Goal: Task Accomplishment & Management: Manage account settings

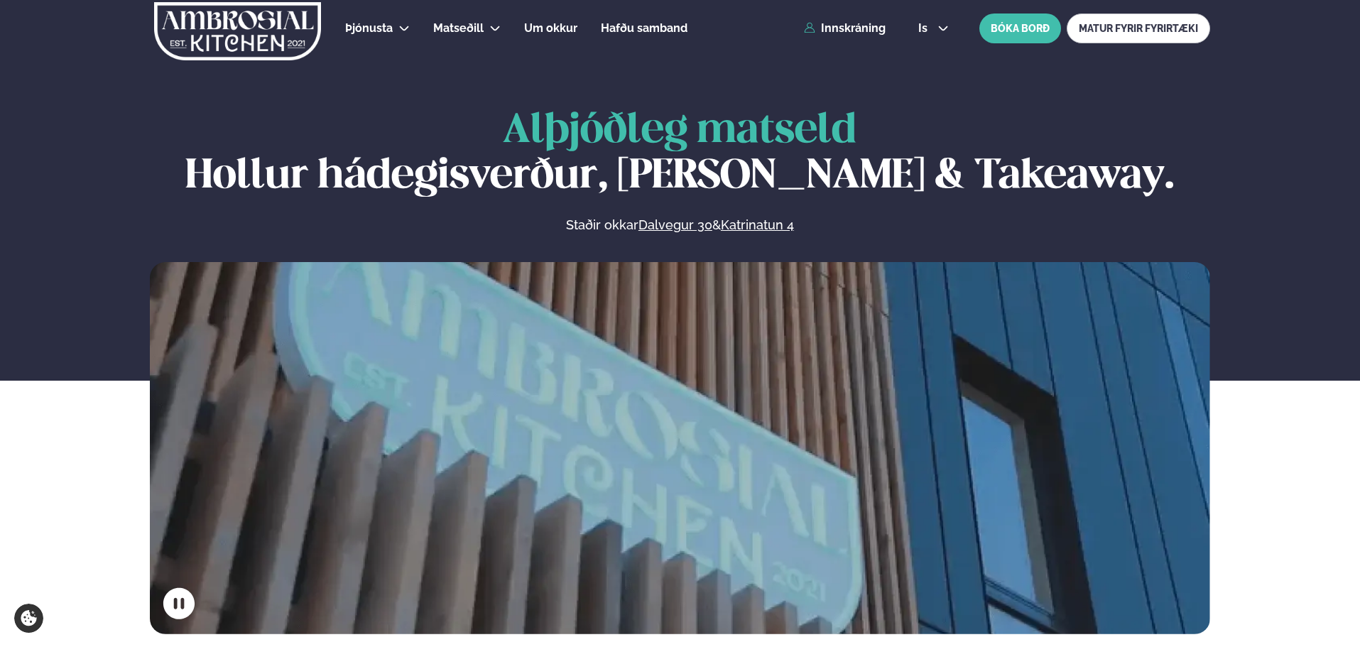
click at [456, 19] on div "Þjónusta Hádegismatur fyrir fyrirtæki Fyrirtækja veitingar Einkapartý Matseðill…" at bounding box center [680, 28] width 1146 height 57
click at [456, 23] on link "Innskráning" at bounding box center [845, 28] width 82 height 13
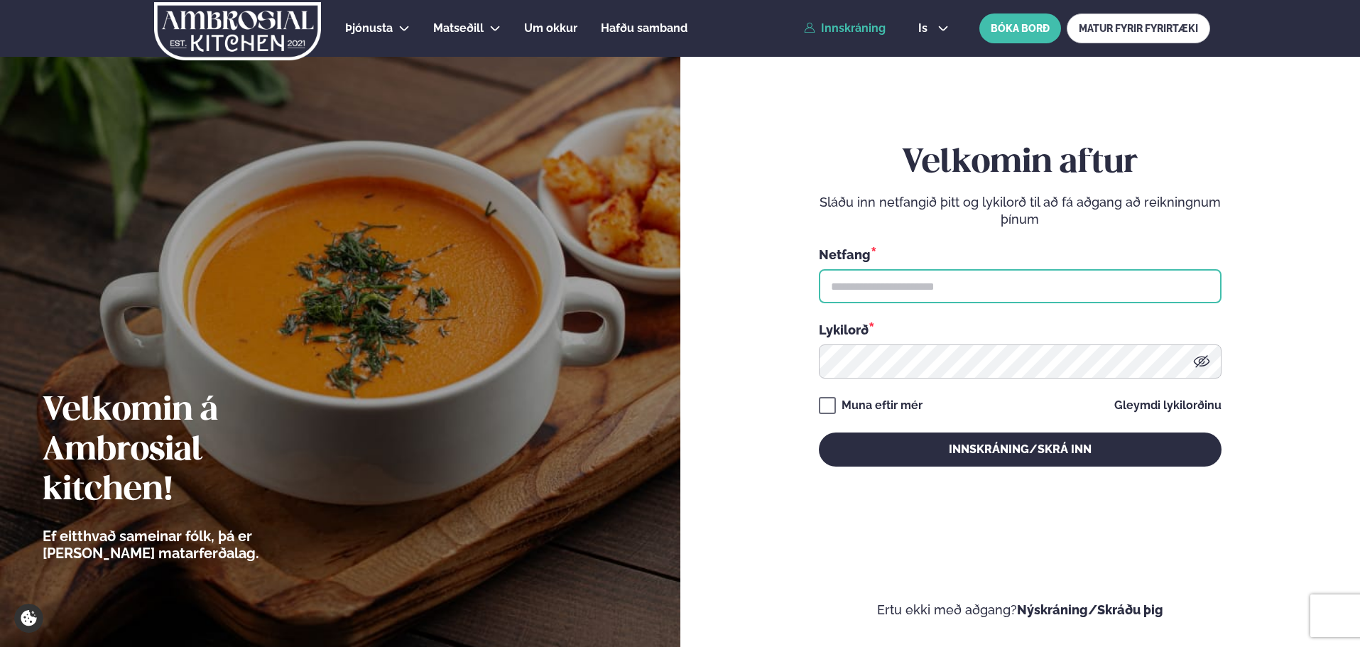
click at [456, 293] on input "text" at bounding box center [1020, 286] width 403 height 34
type input "**********"
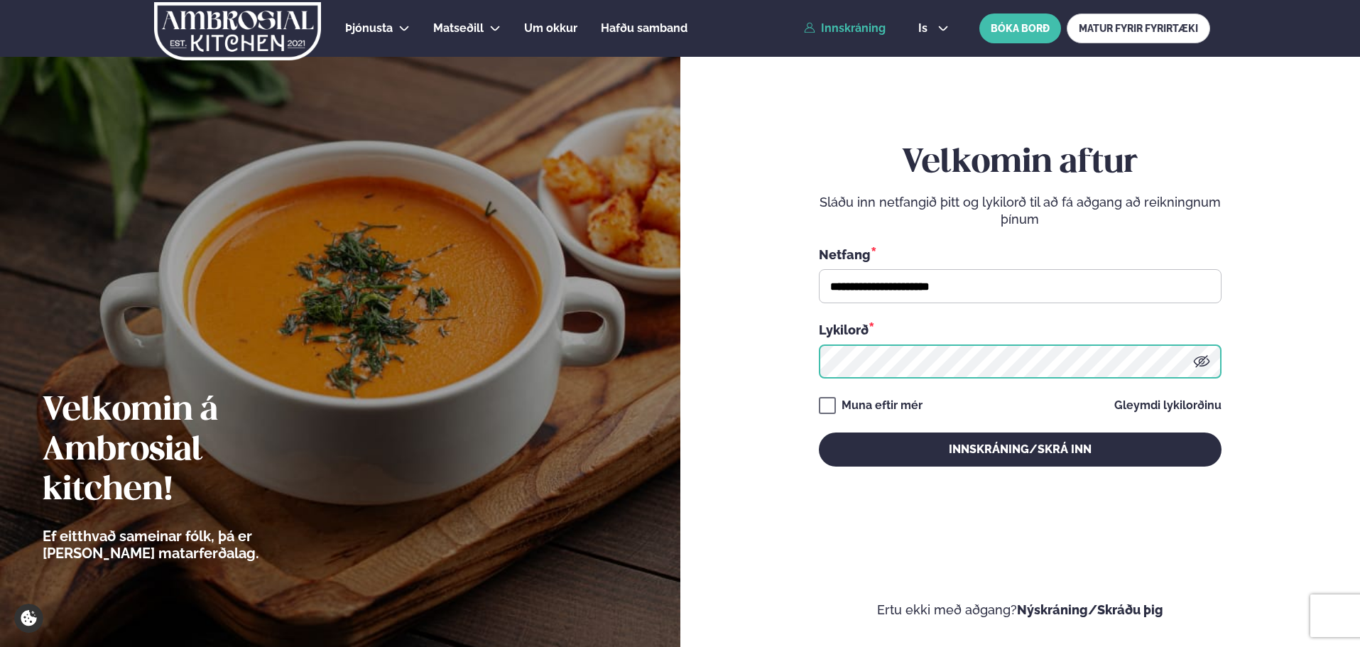
click at [456, 404] on button "Innskráning/Skrá inn" at bounding box center [1020, 450] width 403 height 34
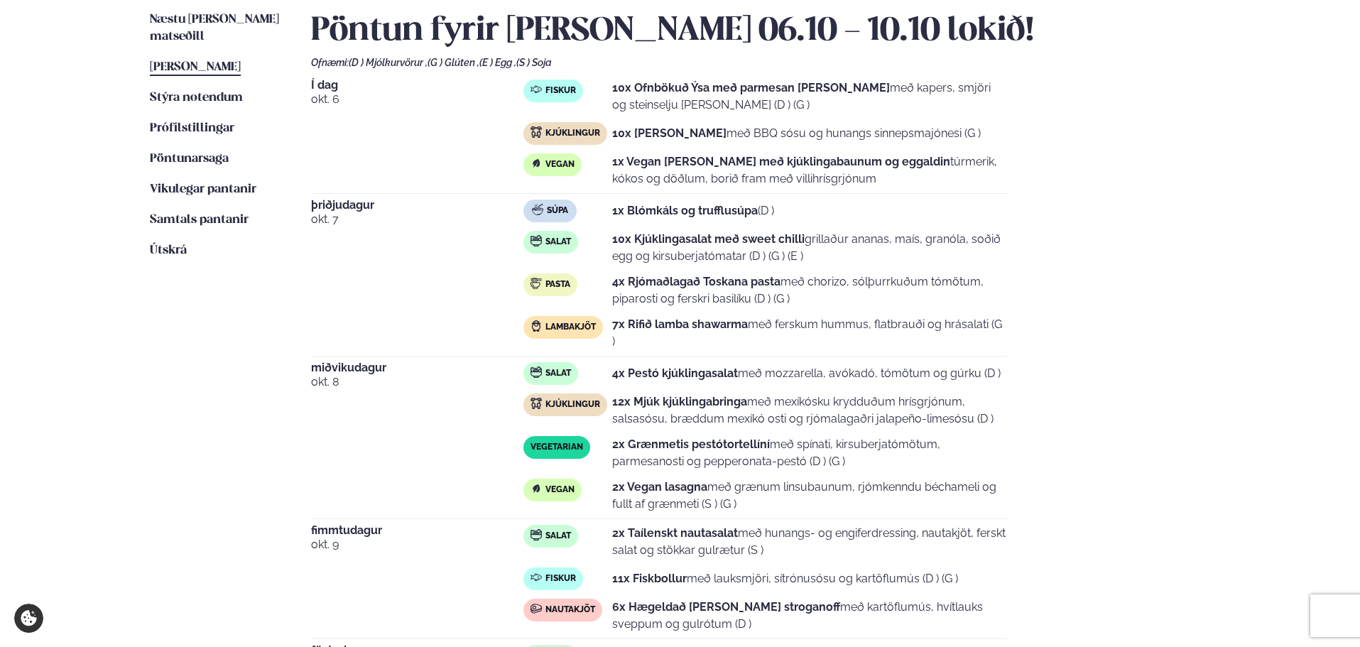
scroll to position [568, 0]
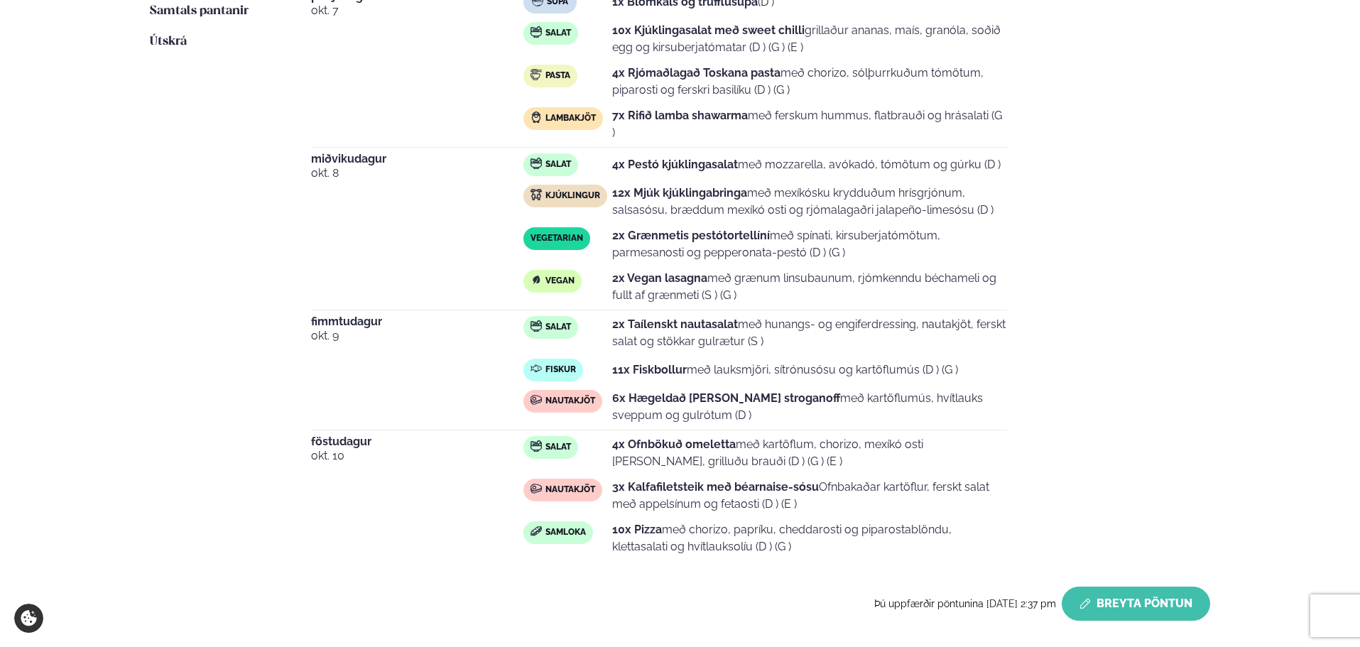
click at [456, 404] on button "Breyta Pöntun" at bounding box center [1136, 604] width 148 height 34
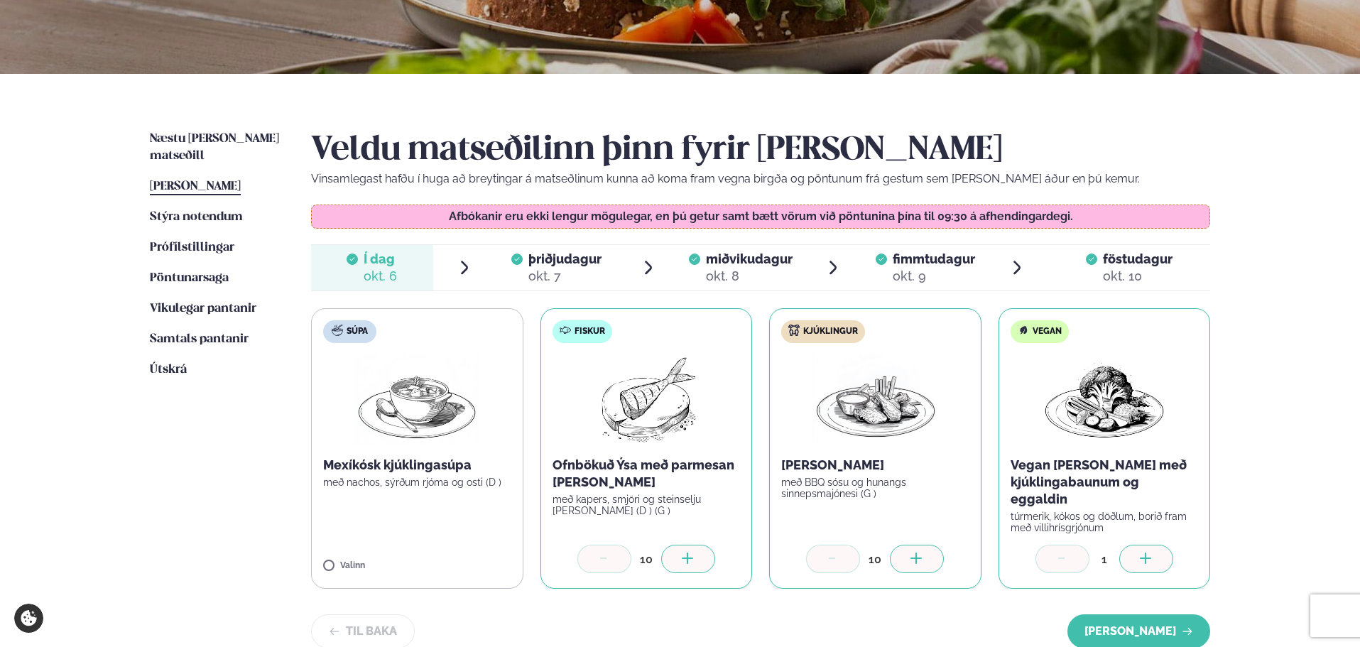
scroll to position [213, 0]
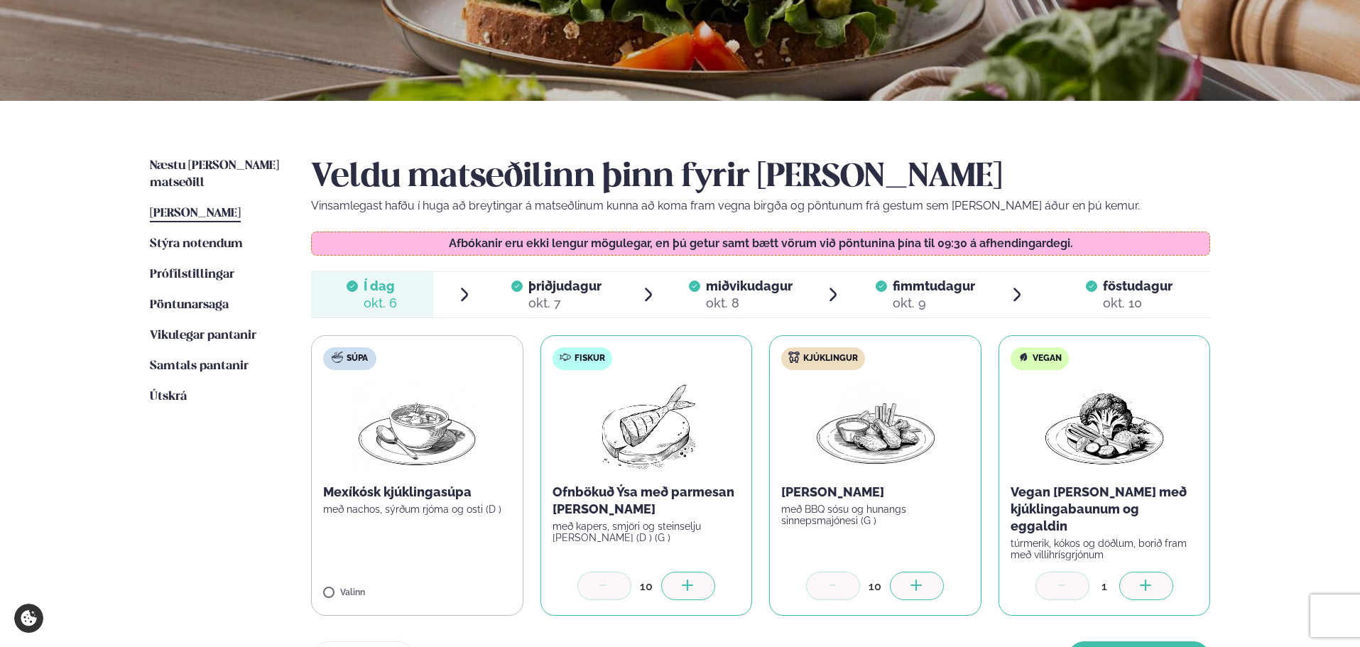
click at [456, 404] on icon at bounding box center [688, 587] width 14 height 14
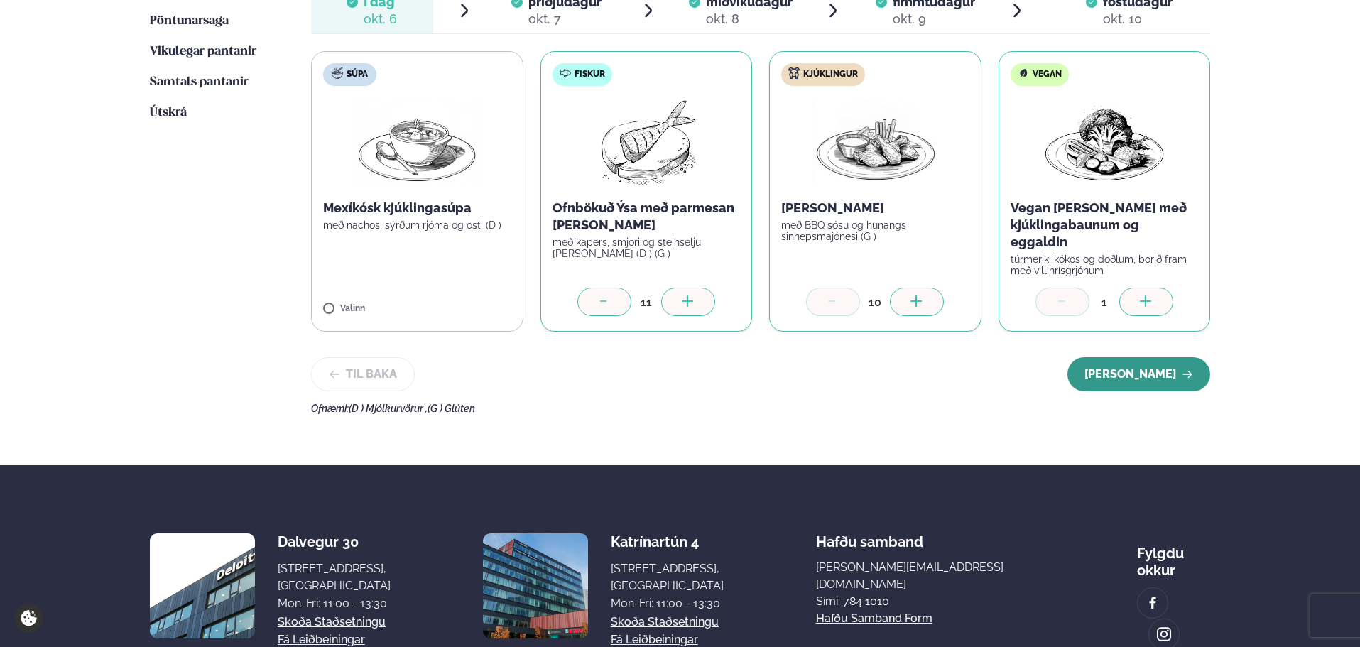
click at [456, 372] on button "[PERSON_NAME]" at bounding box center [1138, 374] width 143 height 34
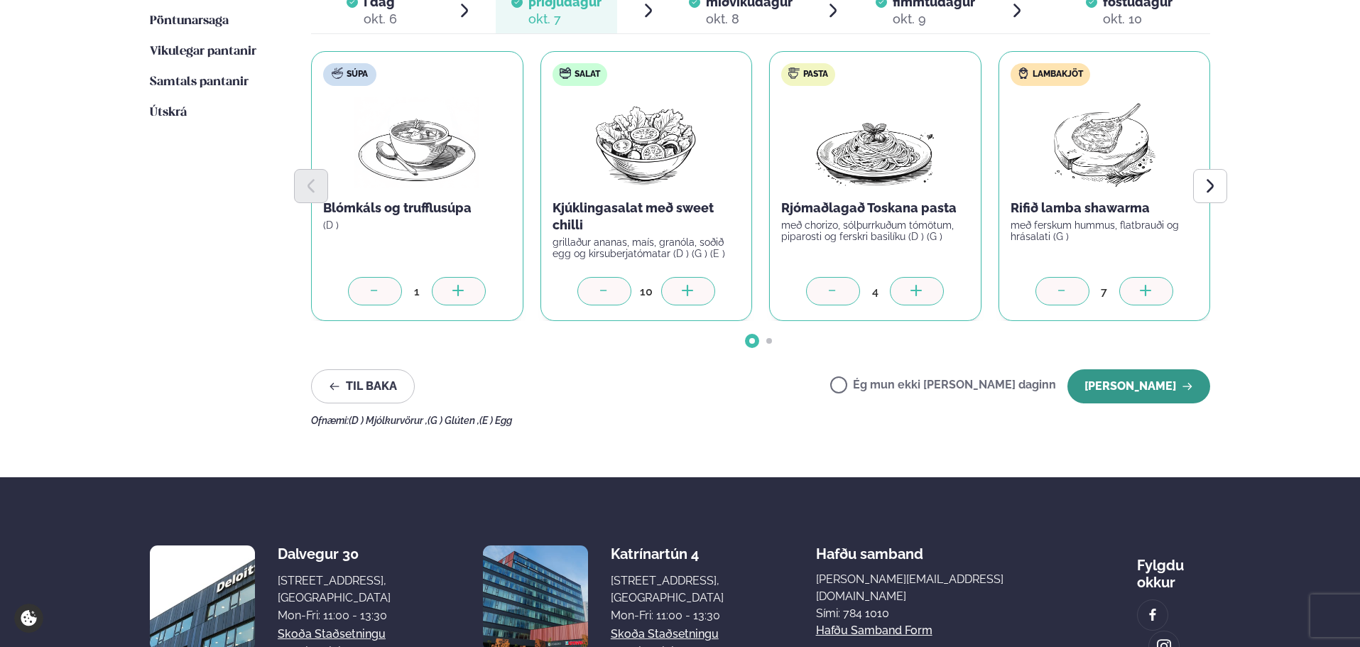
click at [456, 389] on button "[PERSON_NAME]" at bounding box center [1138, 386] width 143 height 34
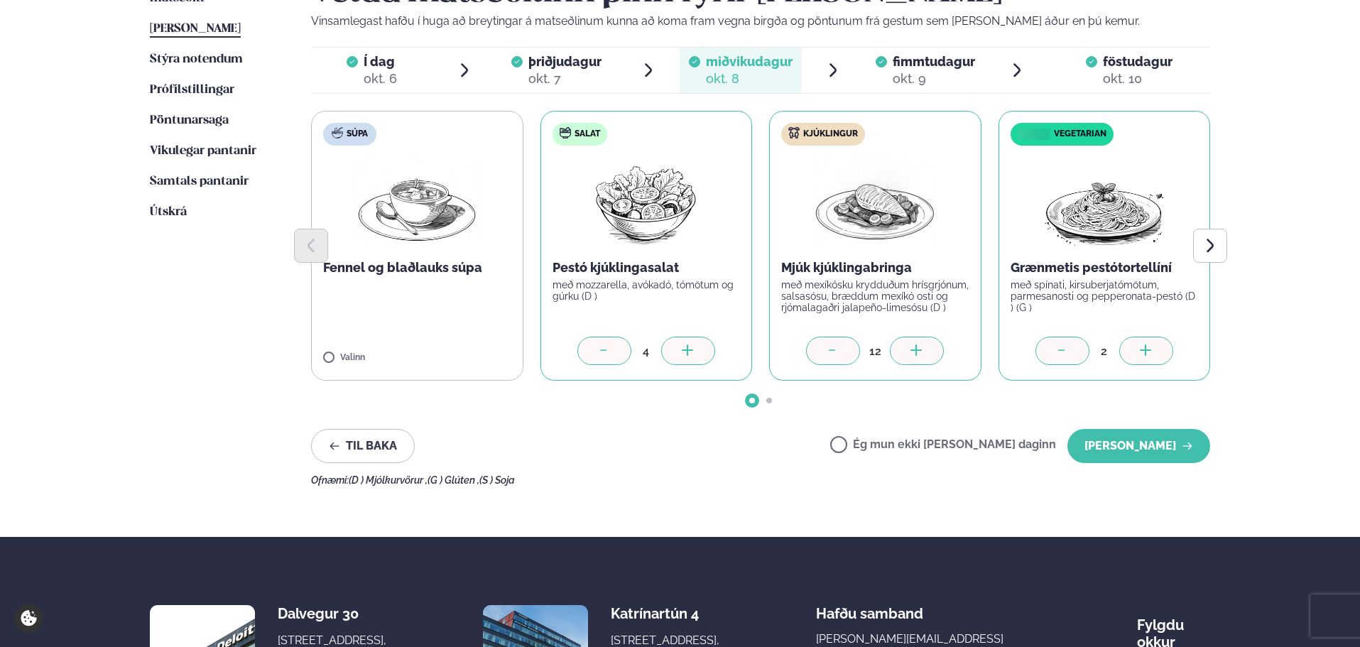
scroll to position [426, 0]
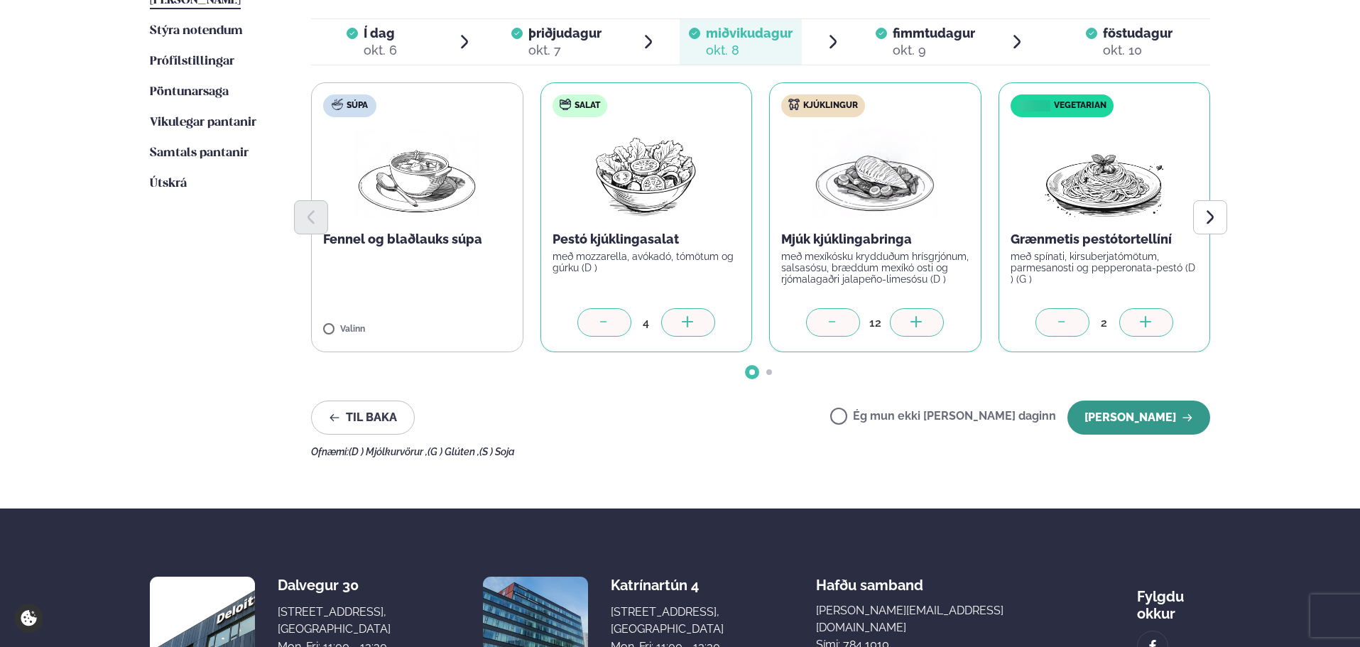
click at [456, 404] on button "[PERSON_NAME]" at bounding box center [1138, 418] width 143 height 34
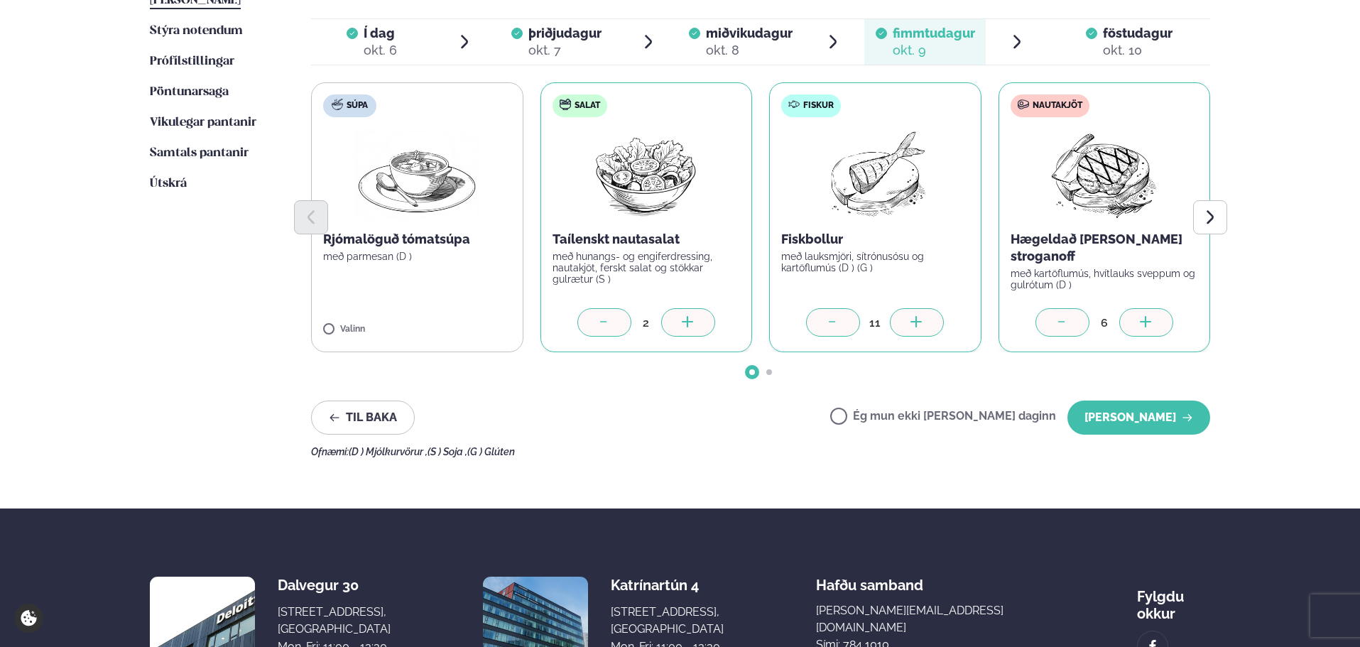
click at [456, 325] on icon at bounding box center [917, 323] width 14 height 14
click at [456, 404] on button "[PERSON_NAME]" at bounding box center [1138, 418] width 143 height 34
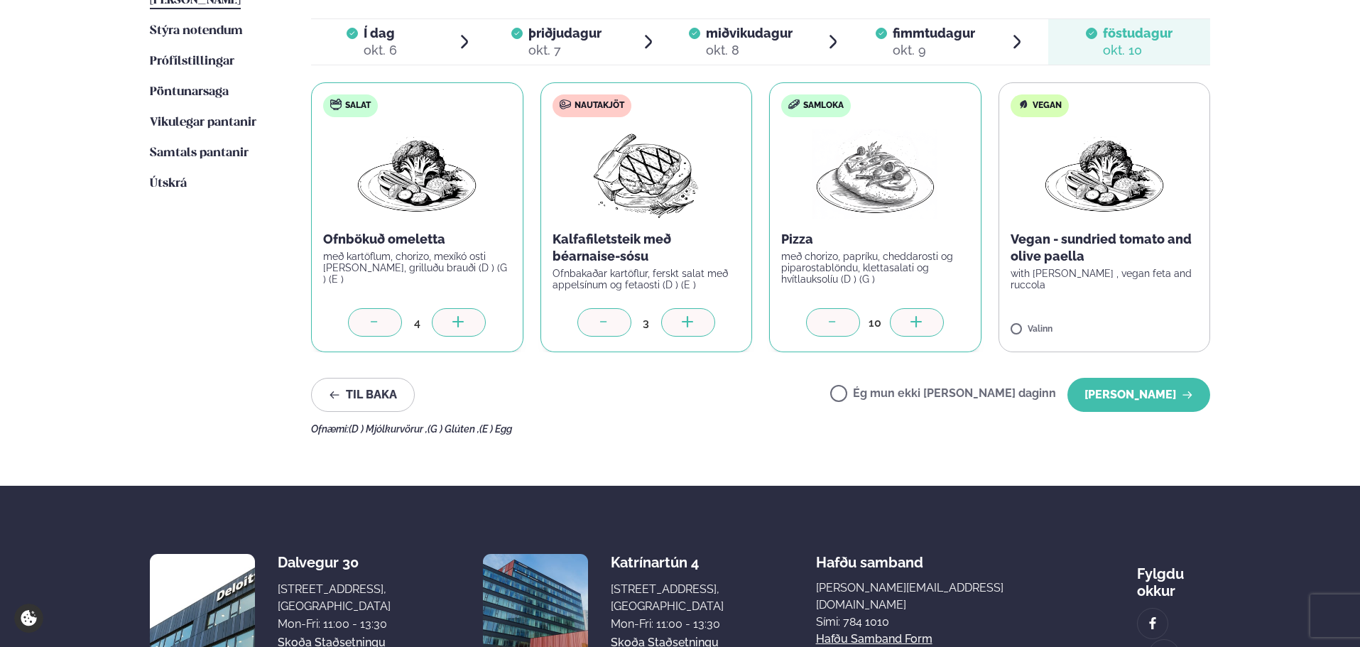
click at [456, 320] on icon at bounding box center [688, 323] width 14 height 14
click at [456, 401] on button "[PERSON_NAME]" at bounding box center [1138, 395] width 143 height 34
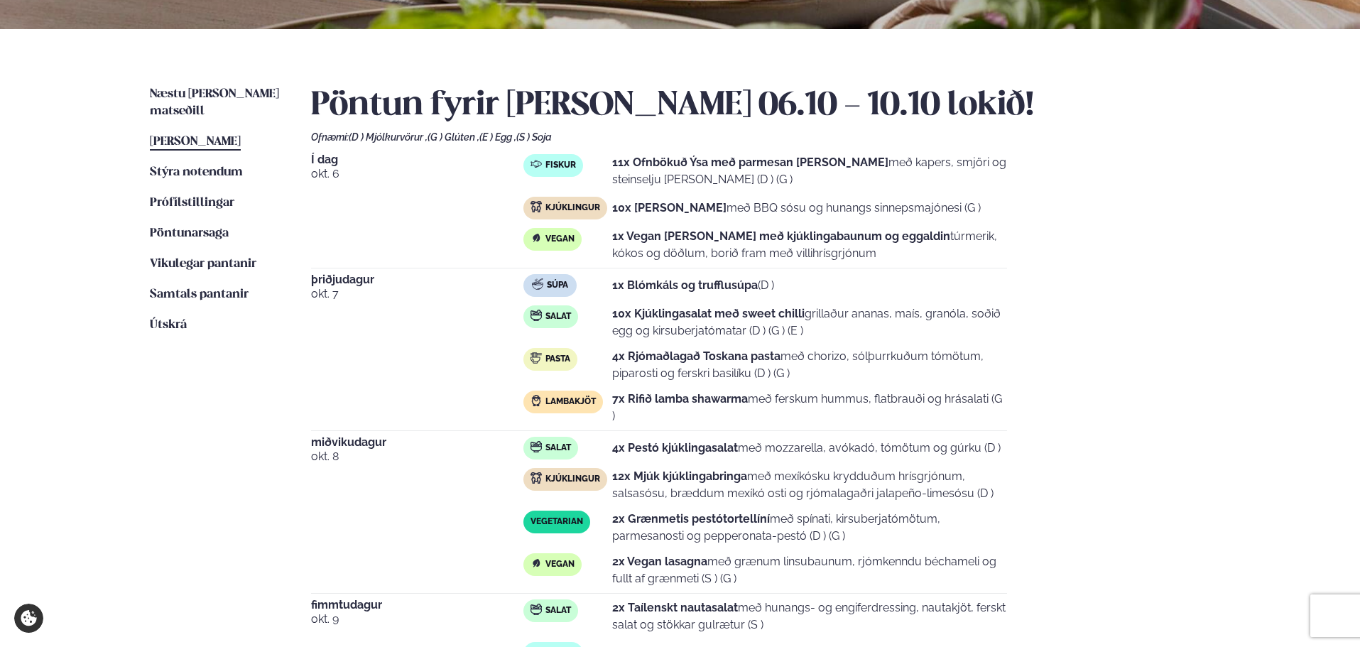
scroll to position [284, 0]
click at [160, 320] on span "Útskrá" at bounding box center [168, 326] width 37 height 12
